Goal: Check status

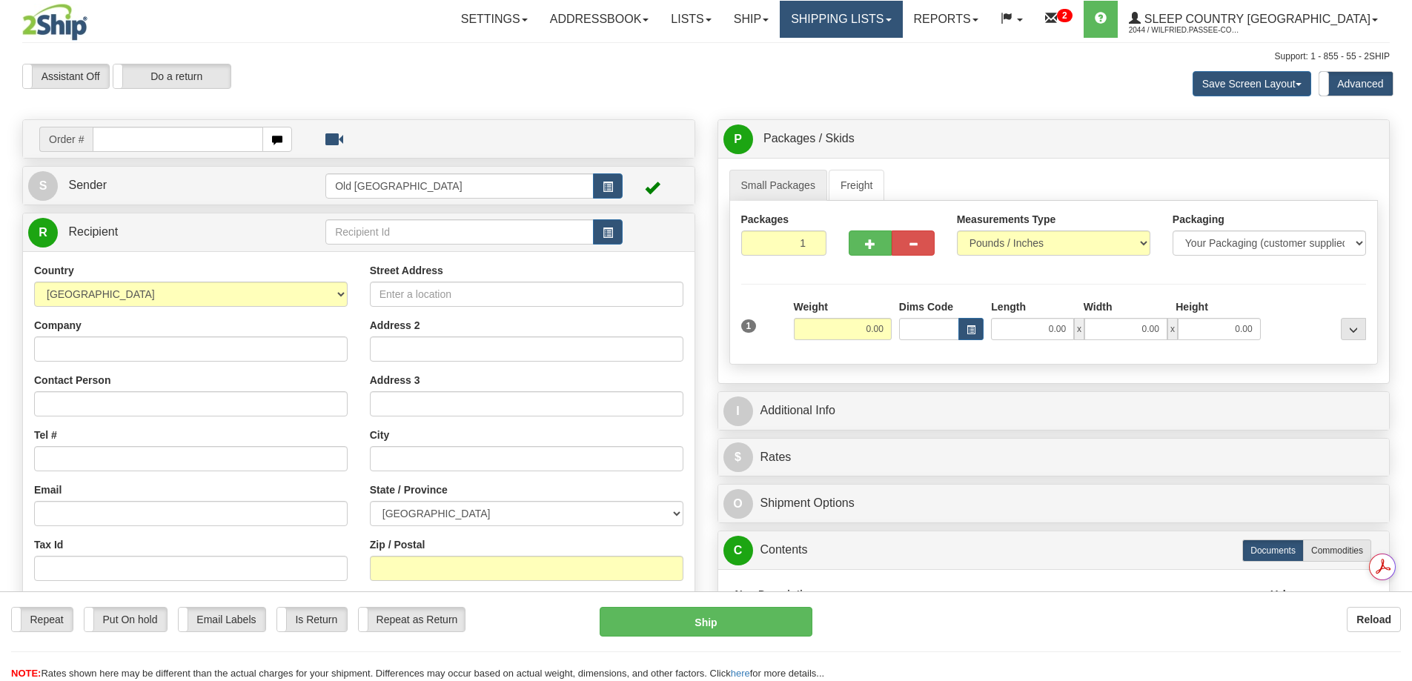
click at [889, 9] on link "Shipping lists" at bounding box center [841, 19] width 122 height 37
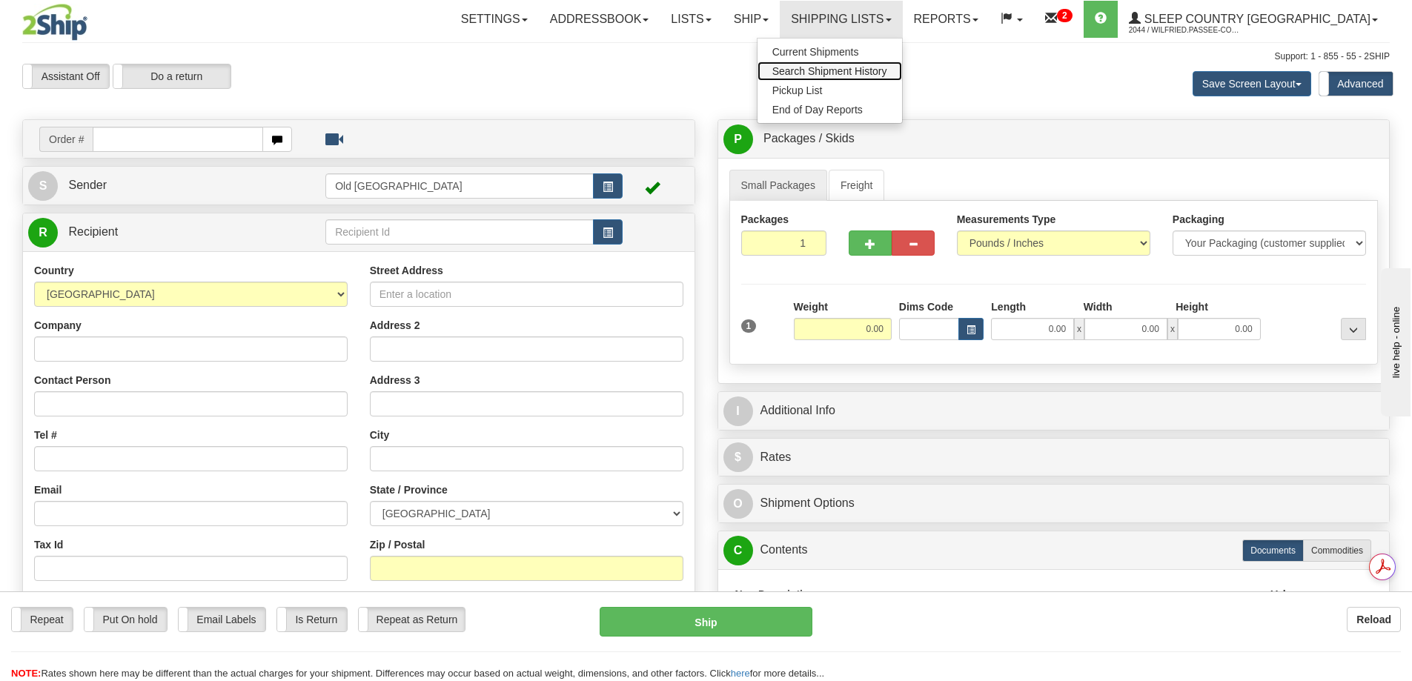
click at [887, 65] on span "Search Shipment History" at bounding box center [829, 71] width 115 height 12
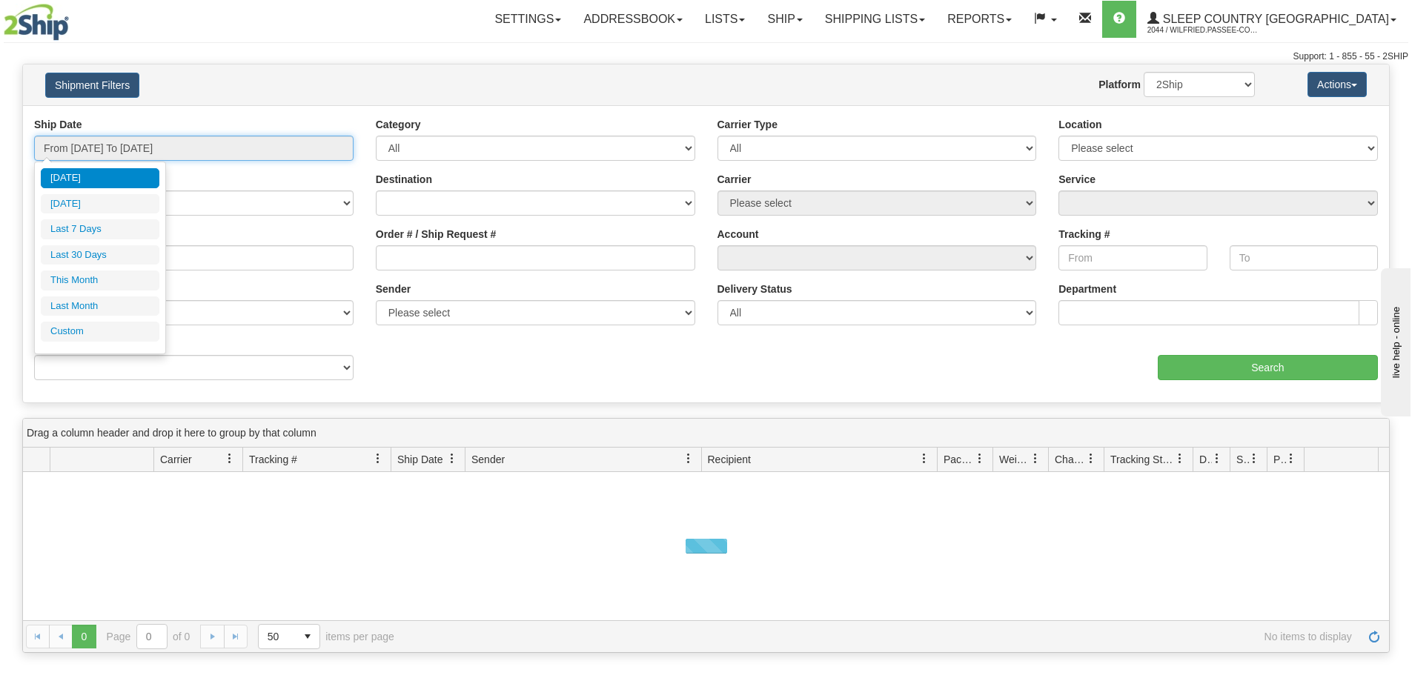
click at [168, 144] on input "From [DATE] To [DATE]" at bounding box center [193, 148] width 319 height 25
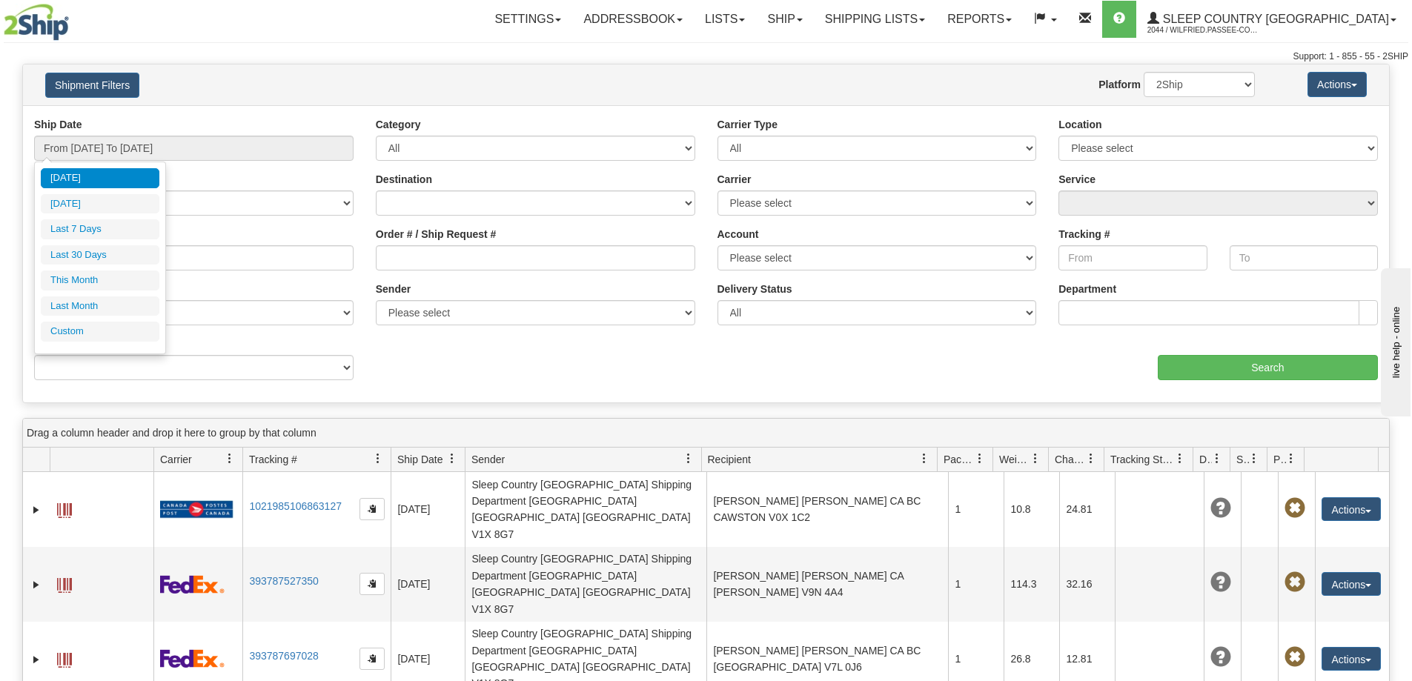
drag, startPoint x: 119, startPoint y: 256, endPoint x: 183, endPoint y: 242, distance: 65.3
click at [119, 255] on li "Last 30 Days" at bounding box center [100, 255] width 119 height 20
type input "From [DATE] To [DATE]"
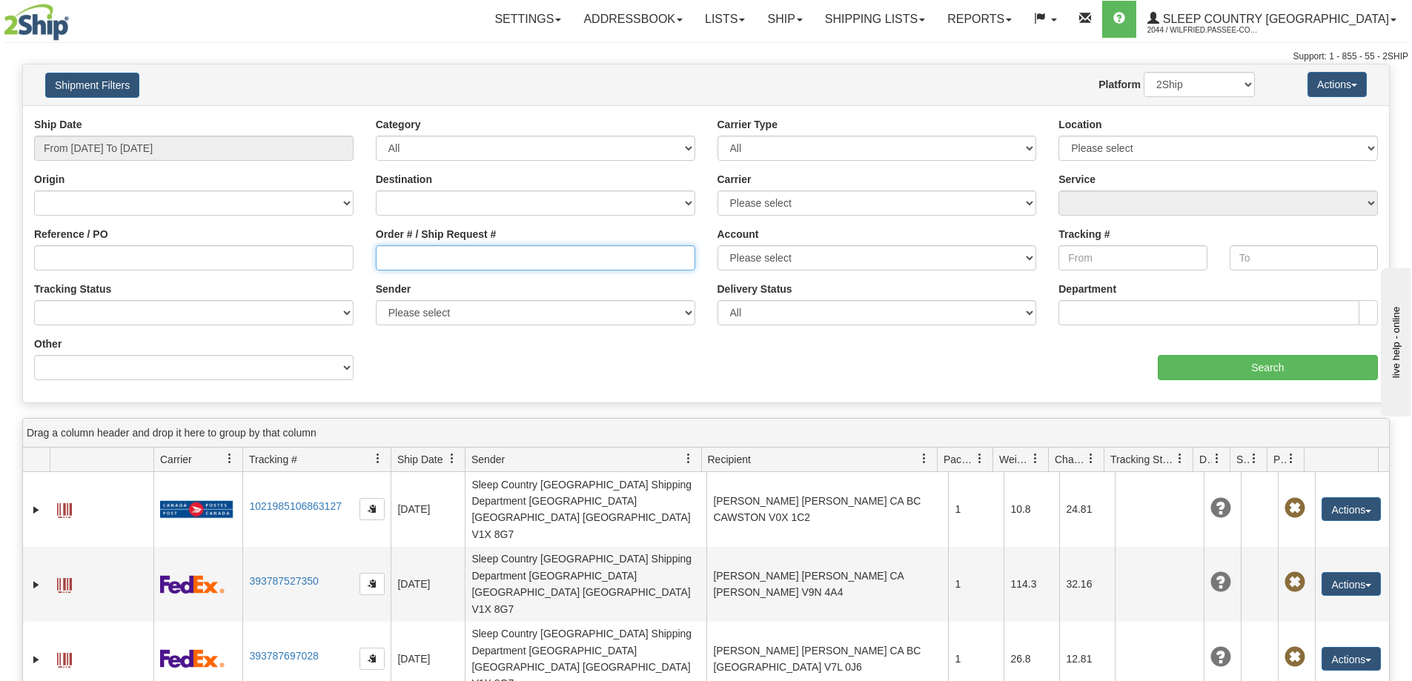
click at [460, 257] on input "Order # / Ship Request #" at bounding box center [535, 257] width 319 height 25
paste input "9007I117697"
type input "9007I117697"
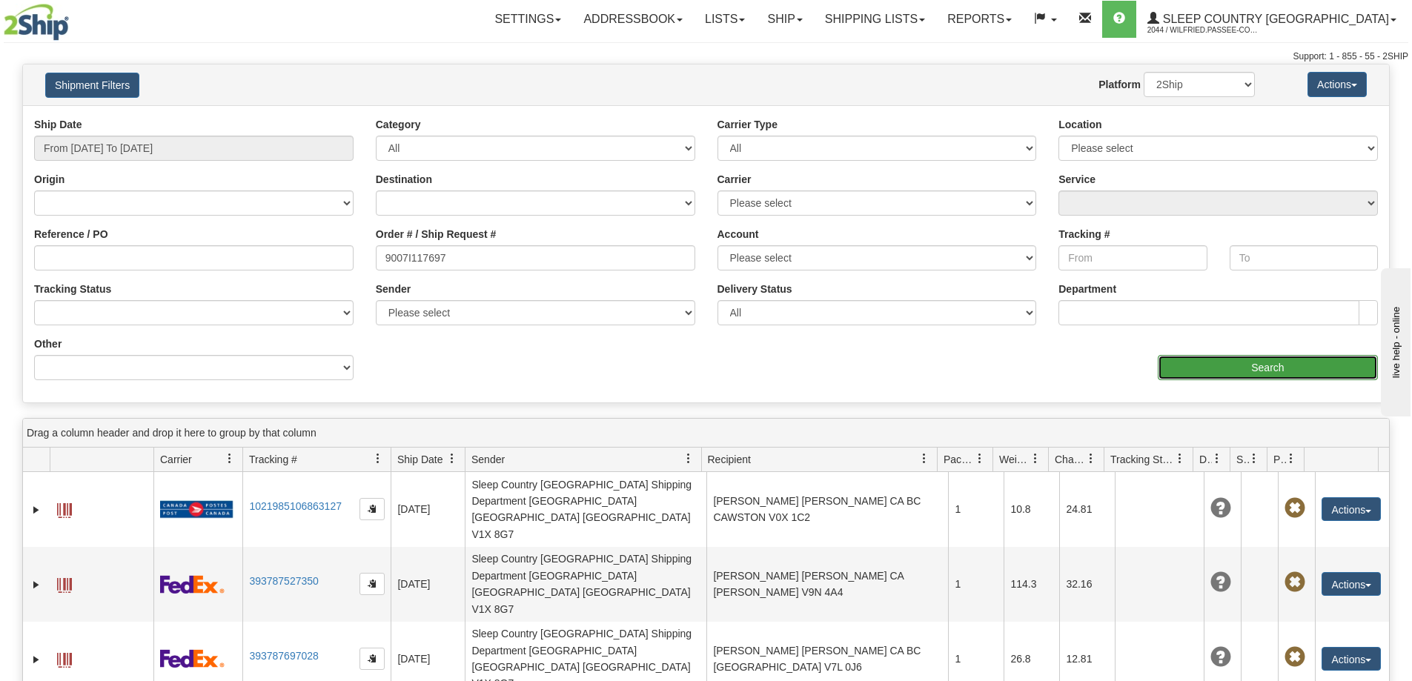
click at [1207, 365] on input "Search" at bounding box center [1268, 367] width 220 height 25
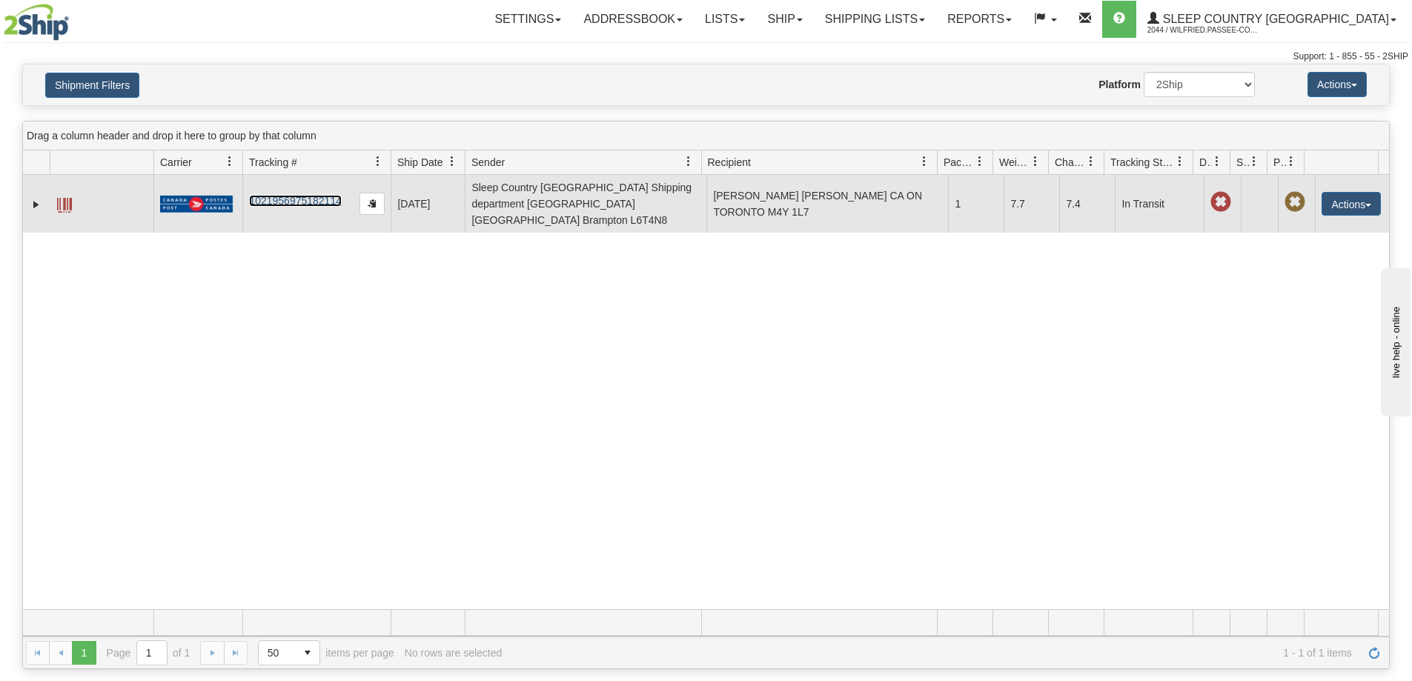
click at [282, 195] on link "1021956975182114" at bounding box center [295, 201] width 93 height 12
